Goal: Transaction & Acquisition: Book appointment/travel/reservation

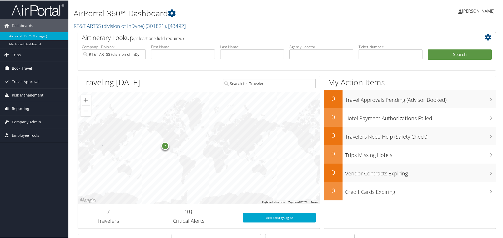
click at [20, 67] on span "Book Travel" at bounding box center [22, 67] width 20 height 13
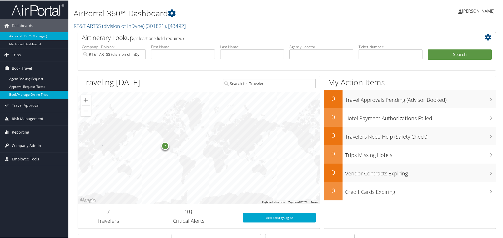
click at [18, 95] on link "Book/Manage Online Trips" at bounding box center [34, 94] width 68 height 8
